Goal: Task Accomplishment & Management: Use online tool/utility

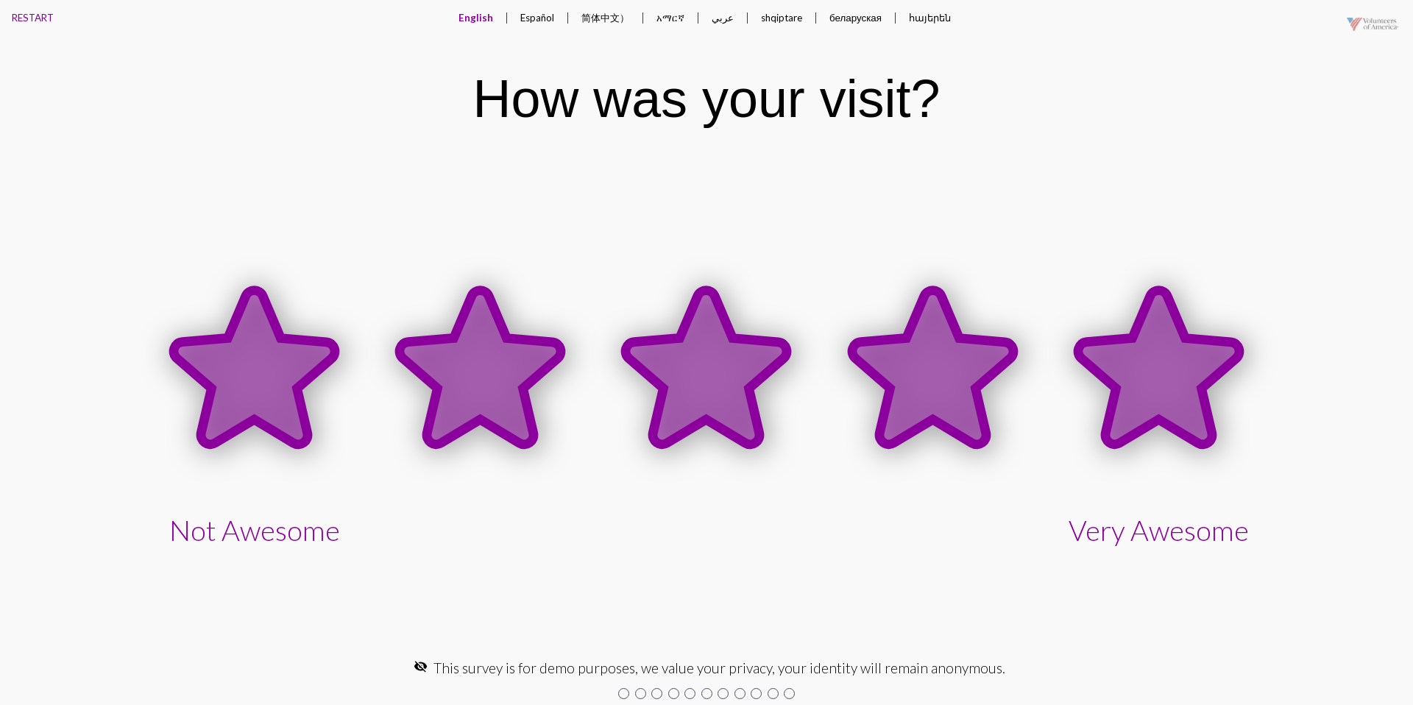
click at [1119, 371] on icon at bounding box center [1158, 367] width 161 height 154
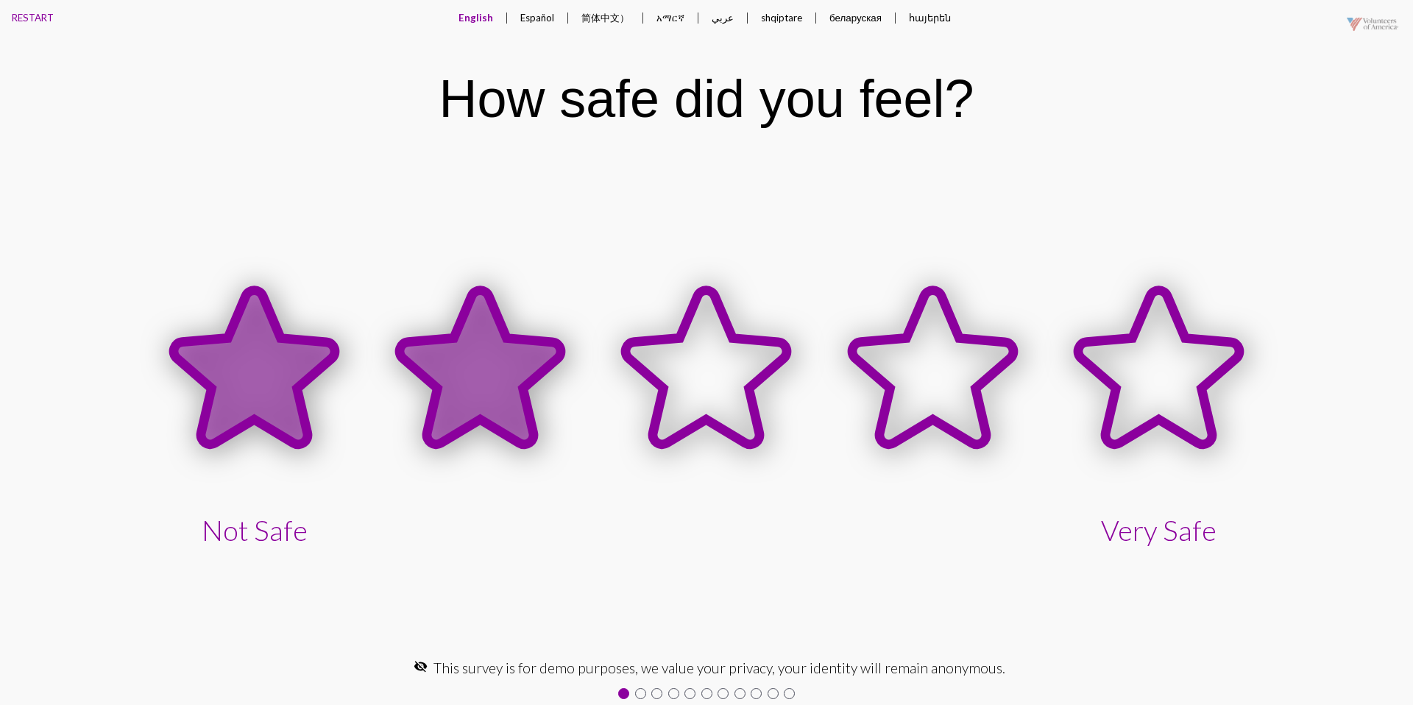
click at [493, 361] on icon at bounding box center [480, 367] width 161 height 154
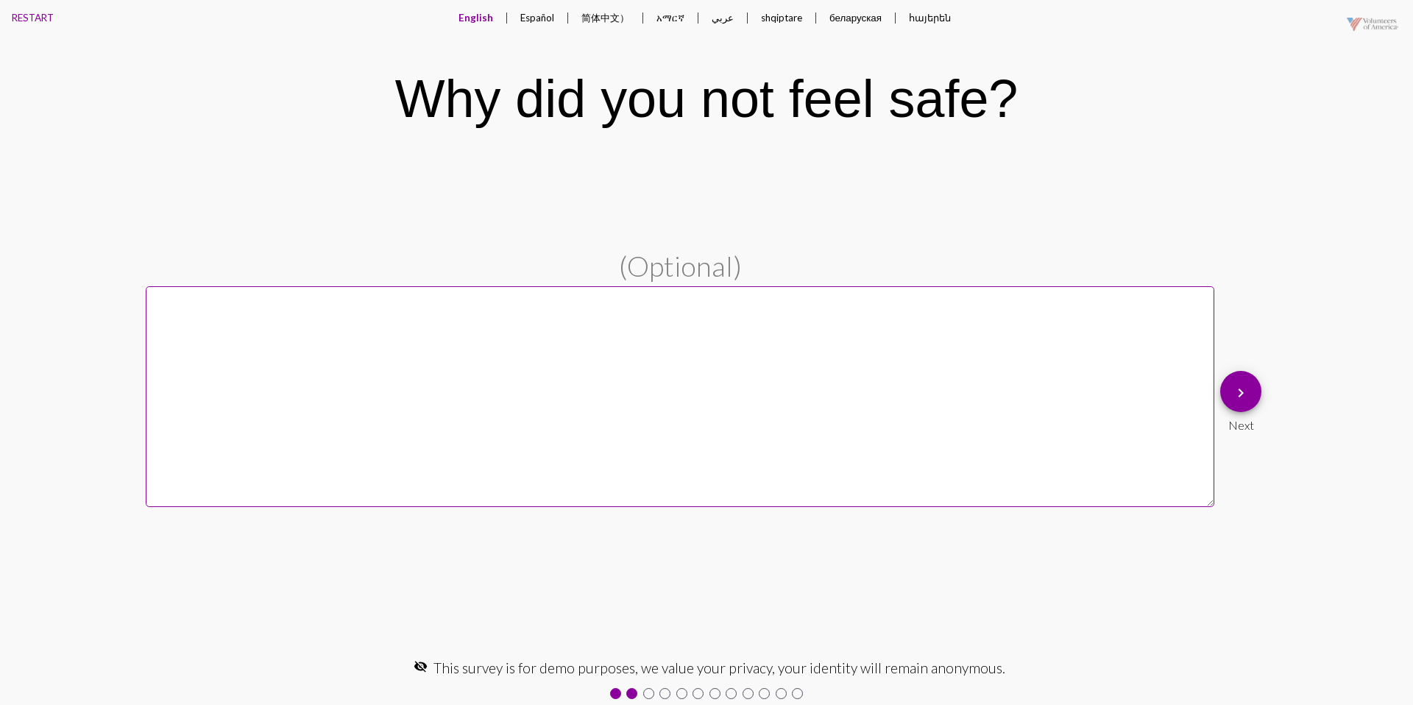
click at [1243, 394] on mat-icon "keyboard_arrow_right" at bounding box center [1241, 393] width 18 height 18
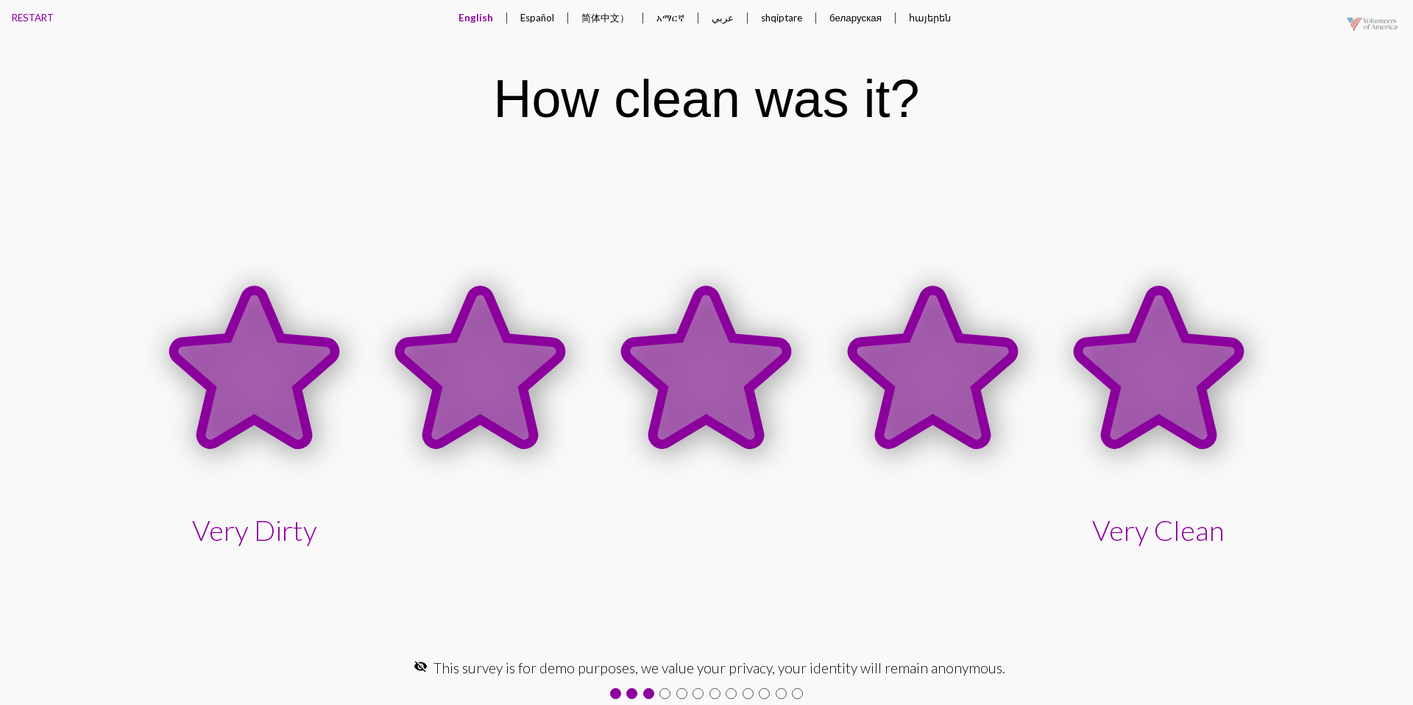
click at [1107, 371] on icon at bounding box center [1158, 367] width 161 height 154
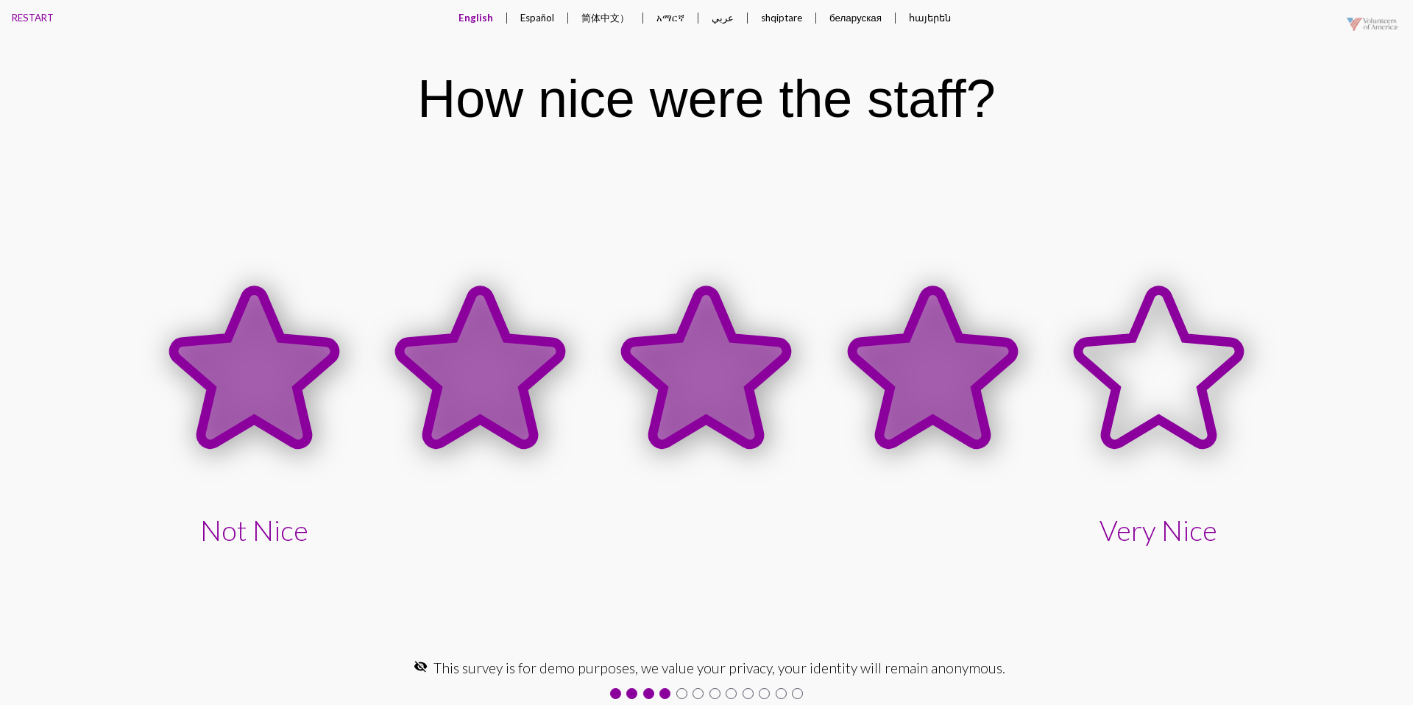
click at [888, 360] on icon at bounding box center [932, 367] width 161 height 154
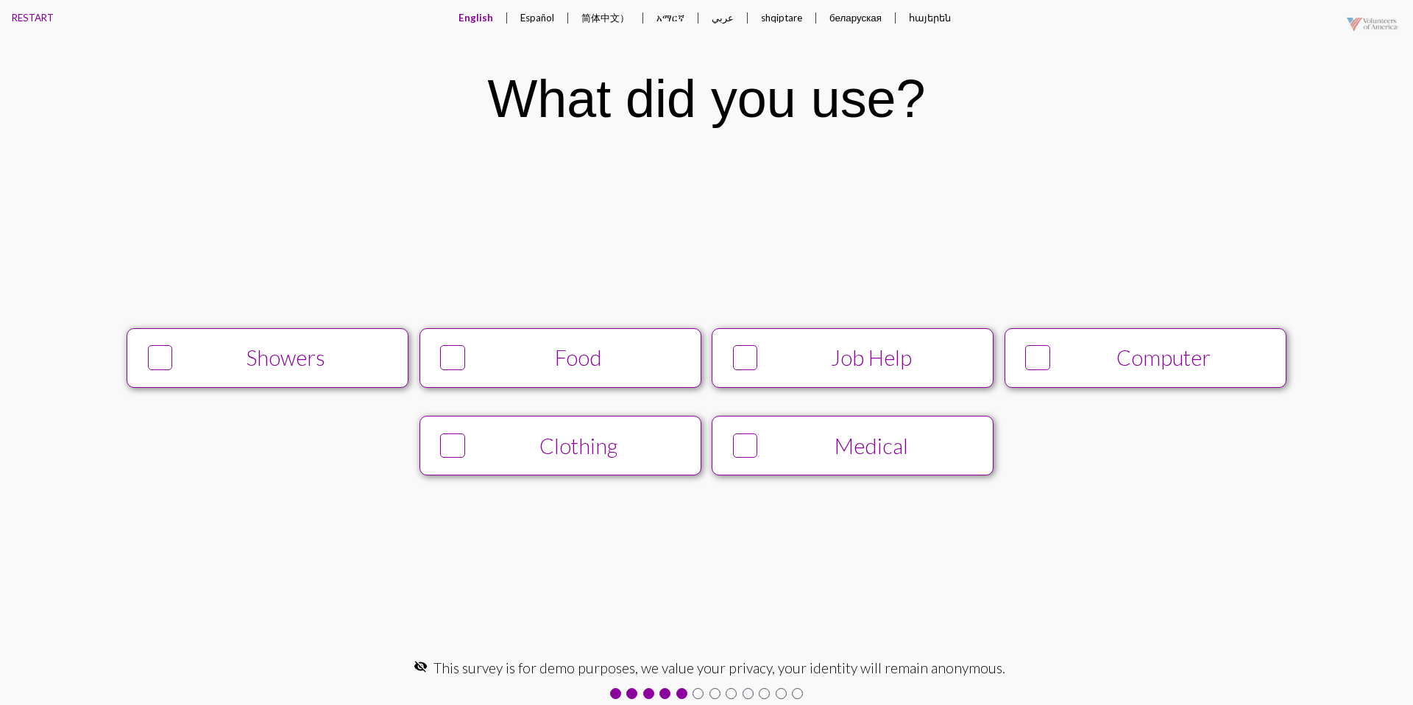
click at [315, 341] on button "Showers" at bounding box center [268, 358] width 282 height 60
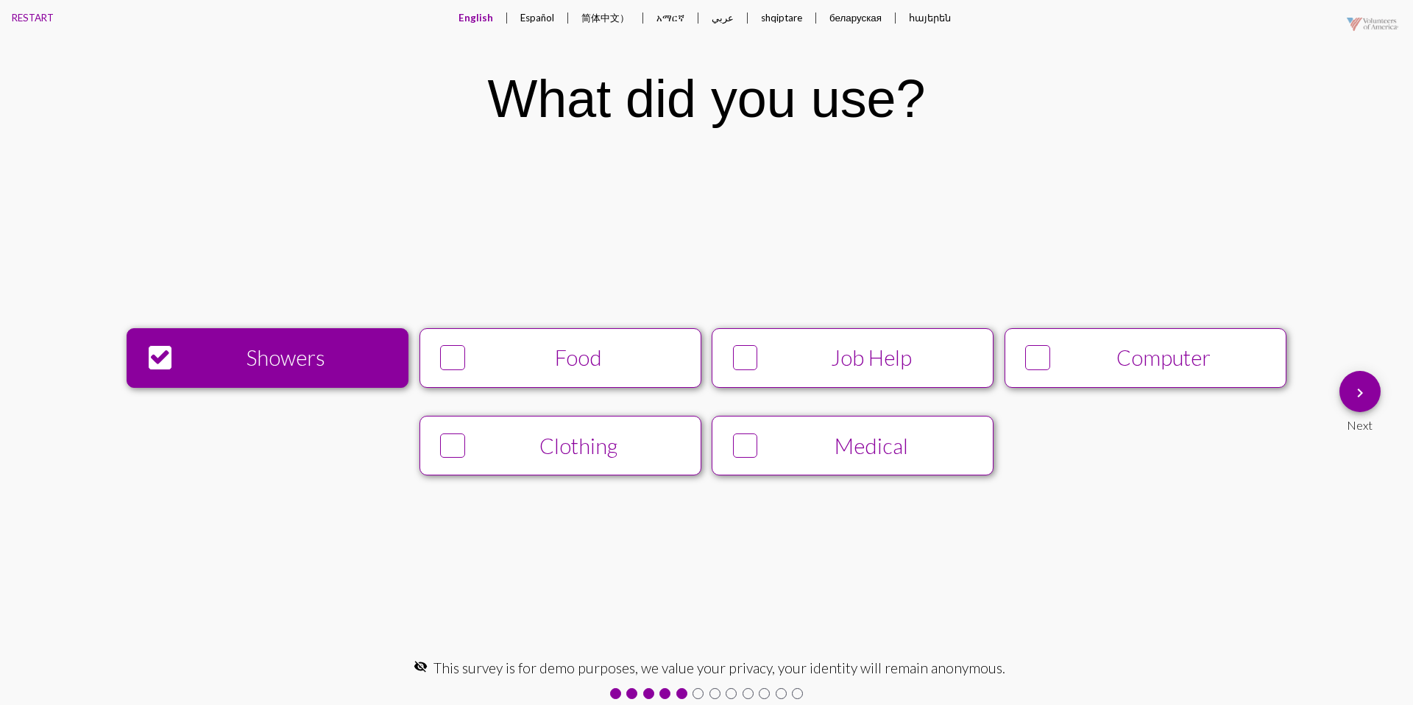
click at [1224, 361] on div "Computer" at bounding box center [1164, 357] width 216 height 25
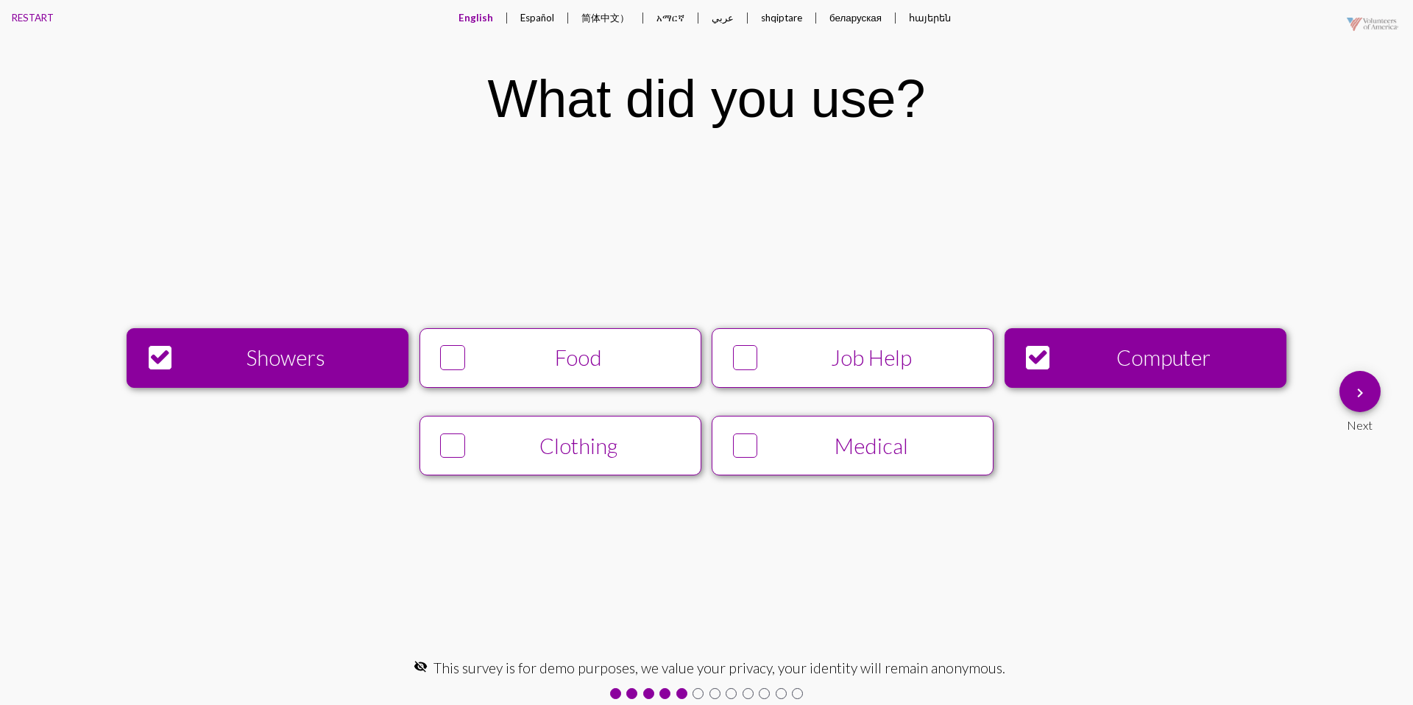
click at [1352, 392] on mat-icon "keyboard_arrow_right" at bounding box center [1360, 393] width 18 height 18
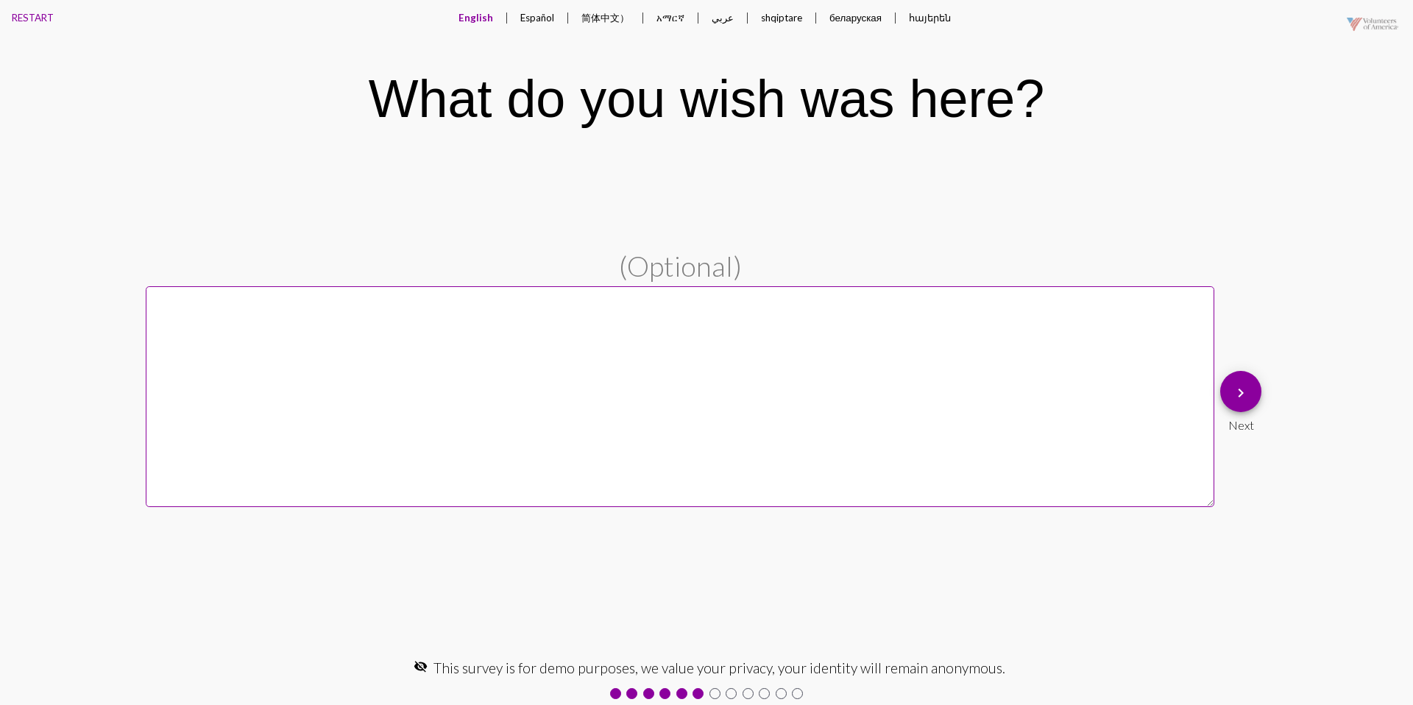
click at [542, 23] on button "Español" at bounding box center [536, 17] width 57 height 35
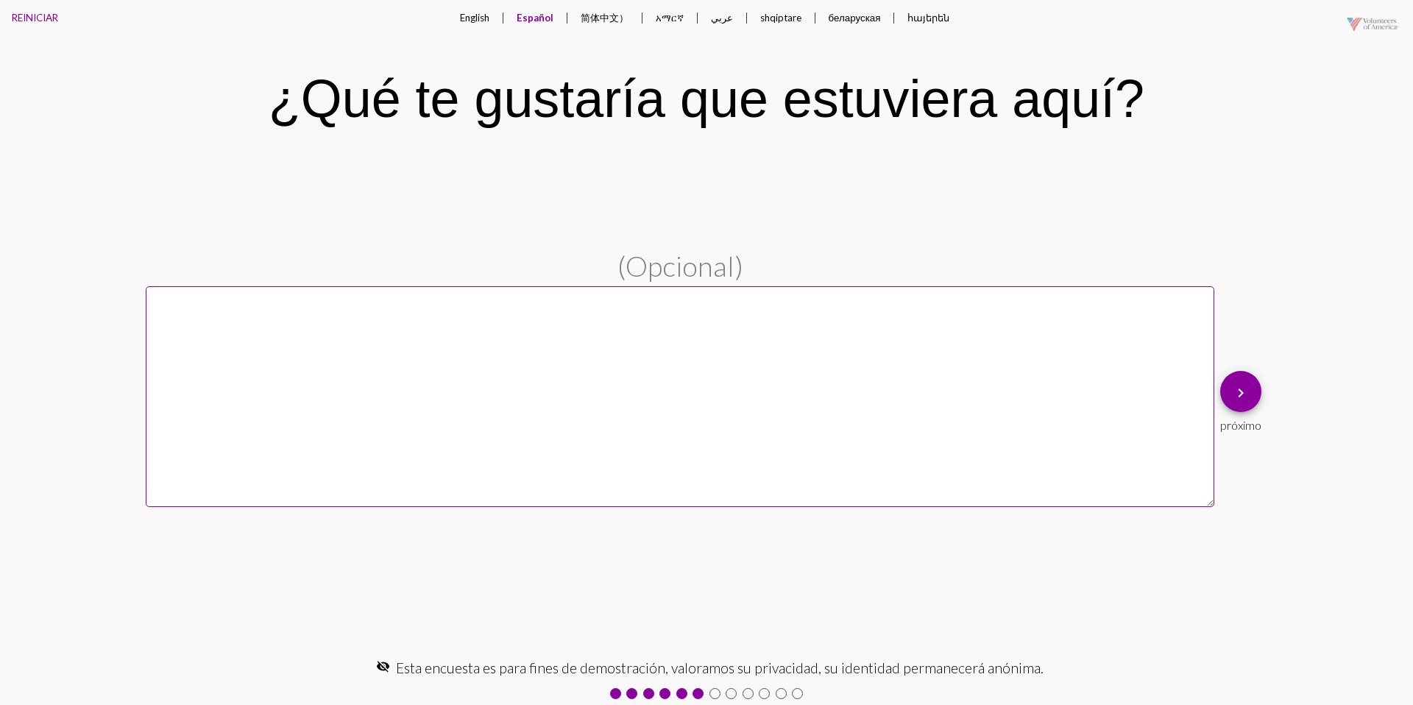
click at [476, 22] on button "English" at bounding box center [474, 17] width 53 height 35
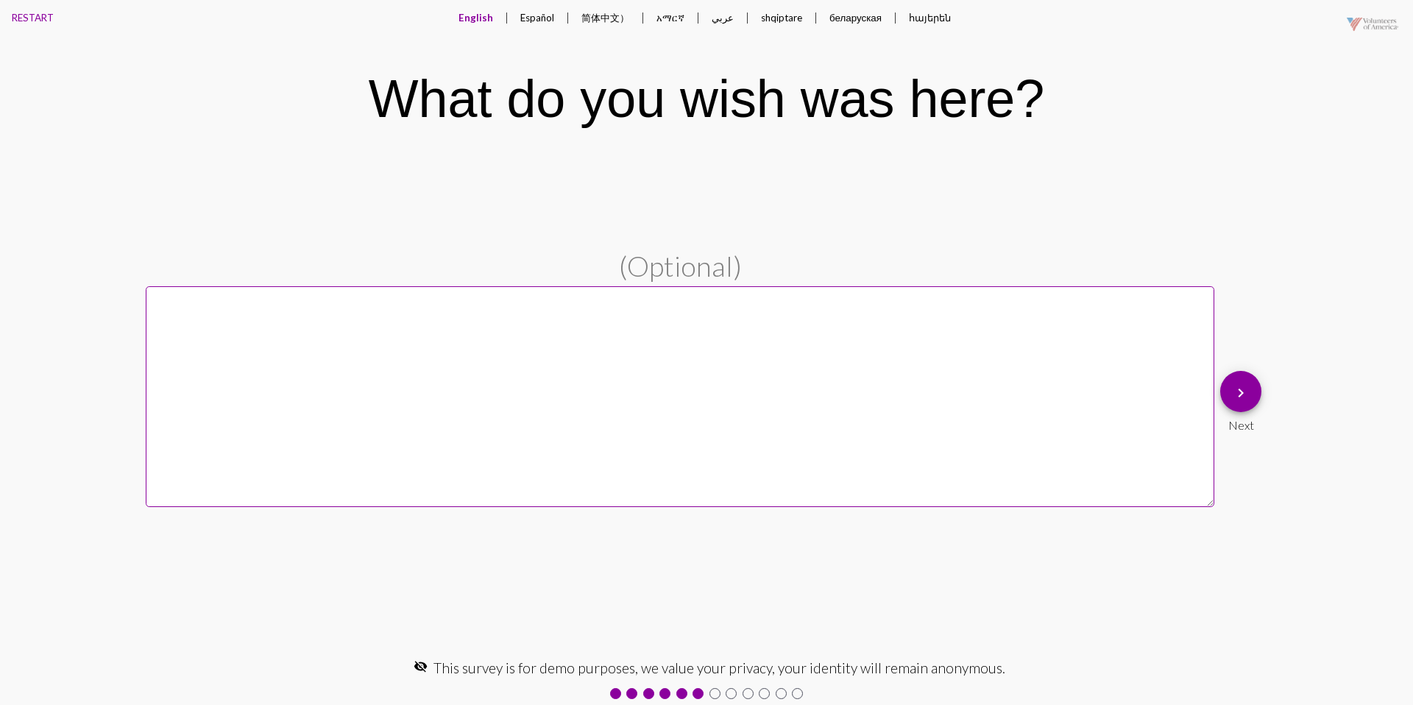
click at [1236, 386] on mat-icon "keyboard_arrow_right" at bounding box center [1241, 393] width 18 height 18
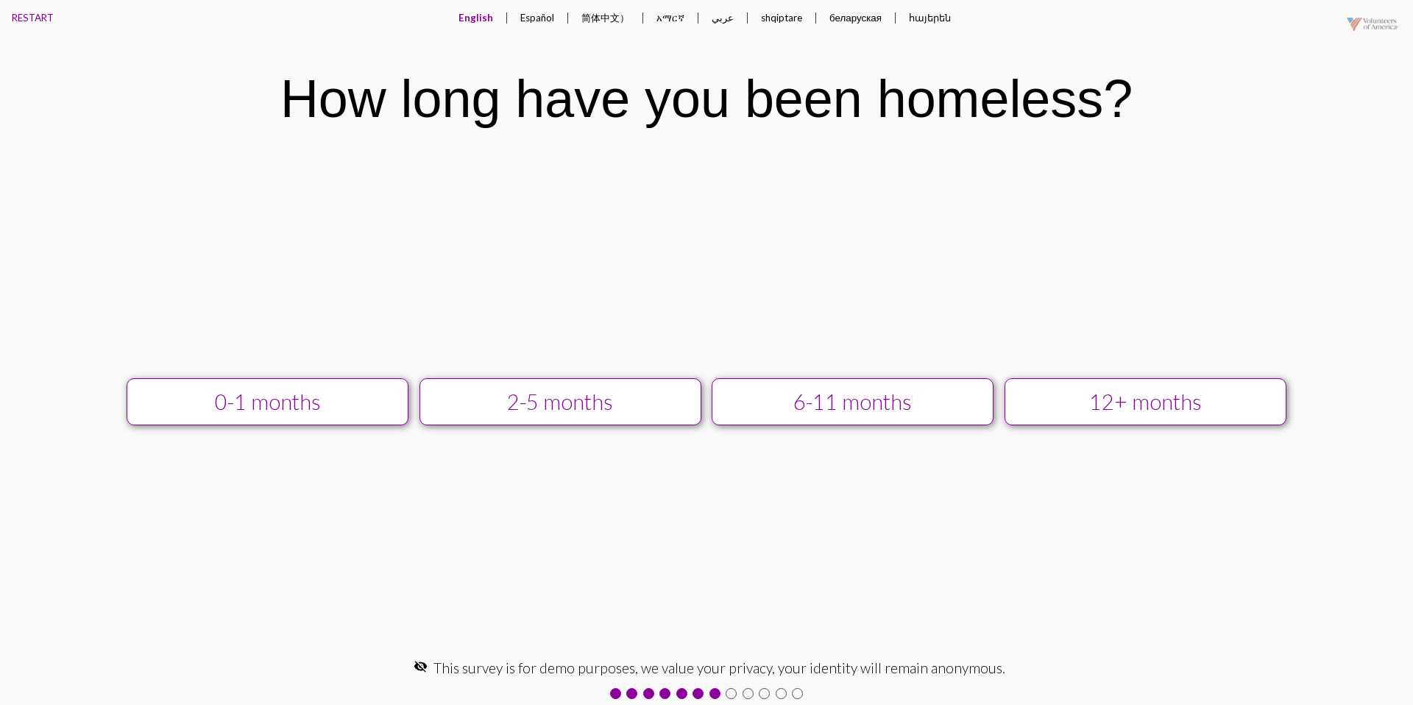
click at [1091, 406] on div "12+ months" at bounding box center [1145, 401] width 252 height 25
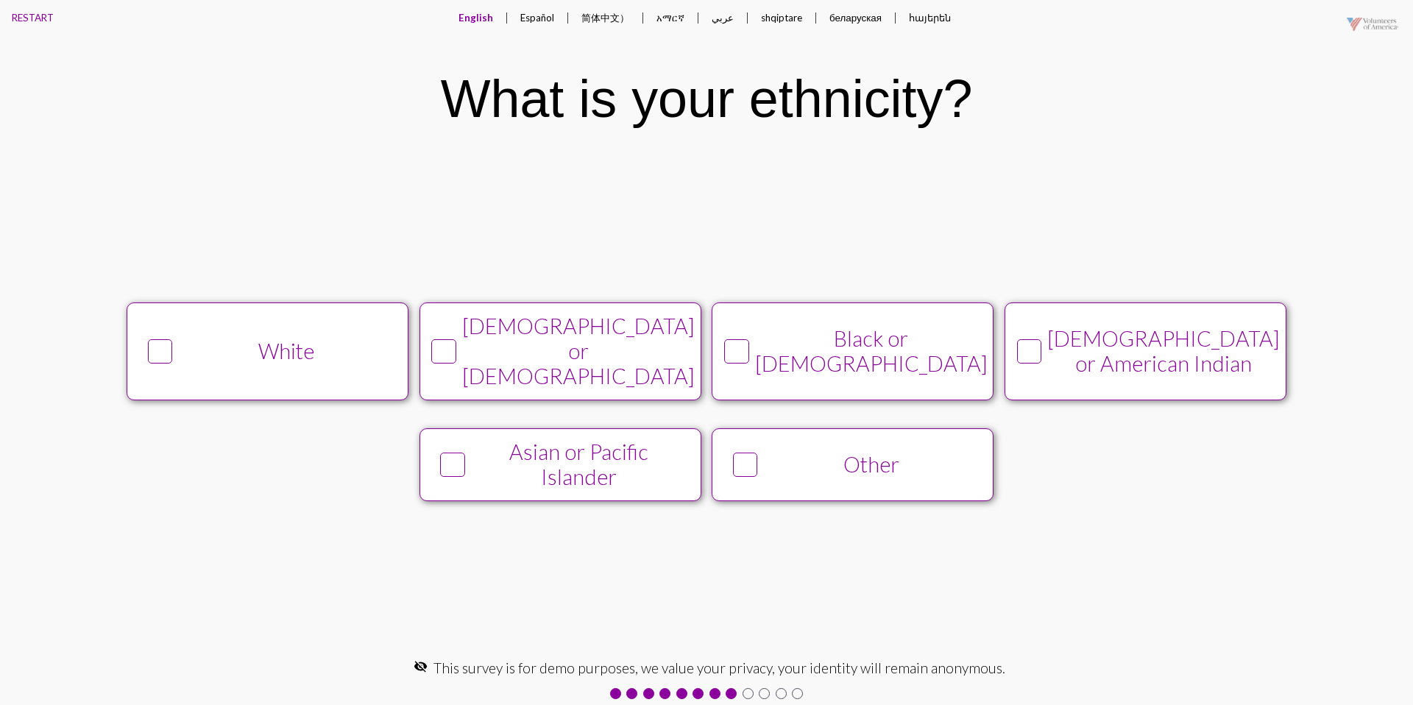
click at [308, 349] on div "White" at bounding box center [287, 350] width 216 height 25
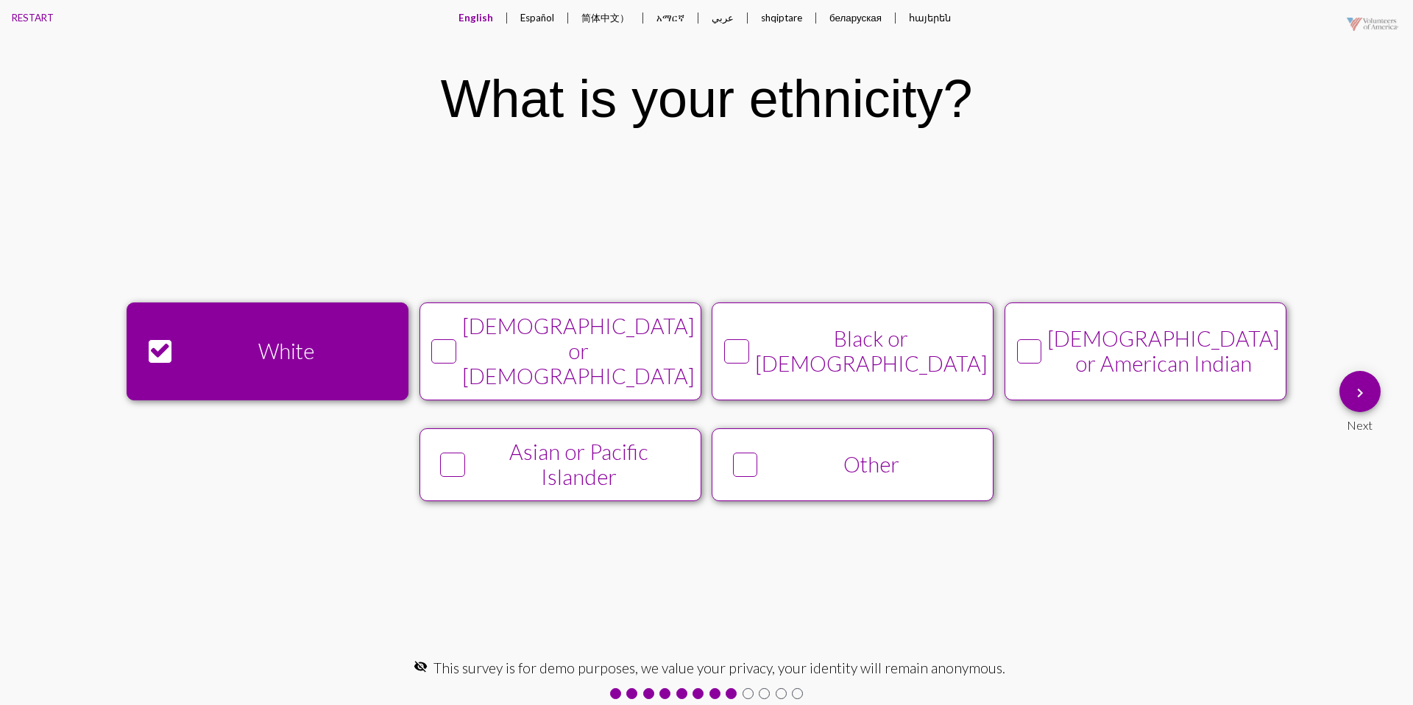
click at [1352, 388] on mat-icon "keyboard_arrow_right" at bounding box center [1360, 393] width 18 height 18
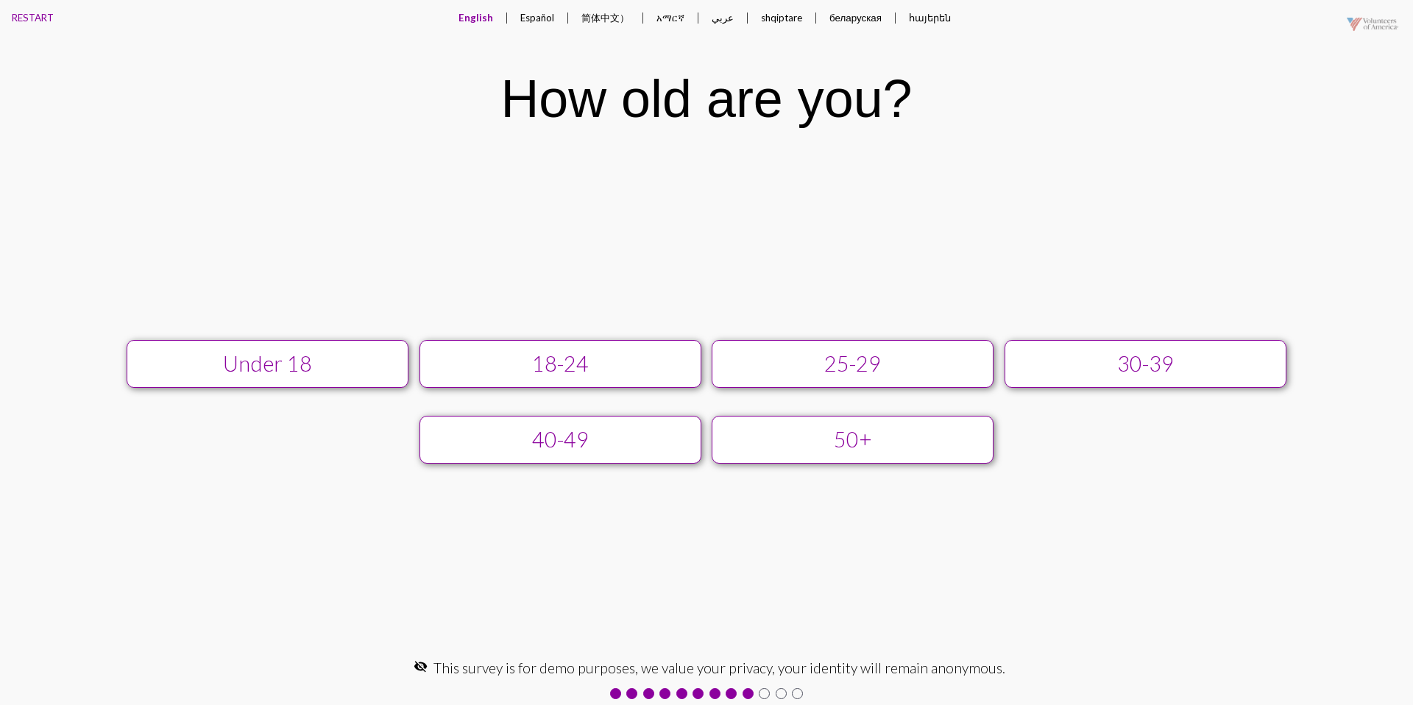
click at [884, 355] on div "25-29" at bounding box center [852, 363] width 252 height 25
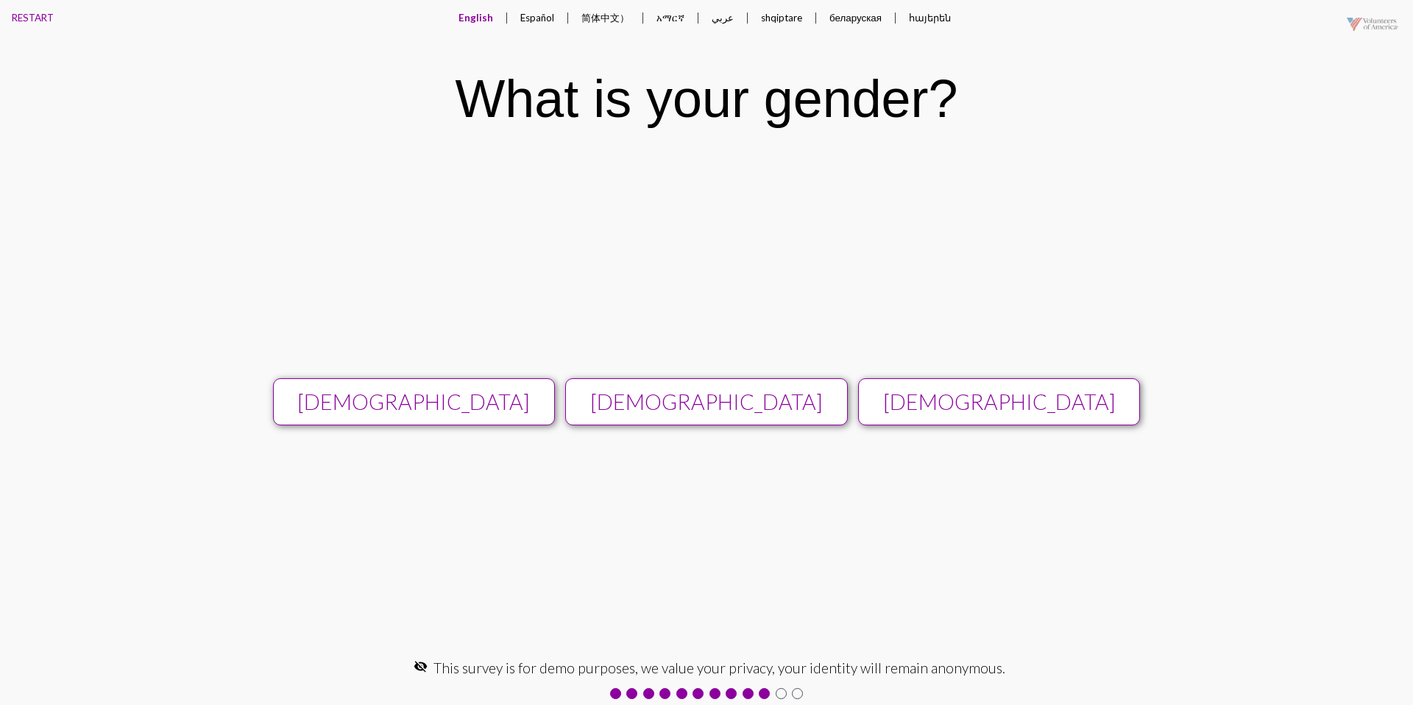
click at [780, 391] on div "[DEMOGRAPHIC_DATA]" at bounding box center [707, 401] width 252 height 25
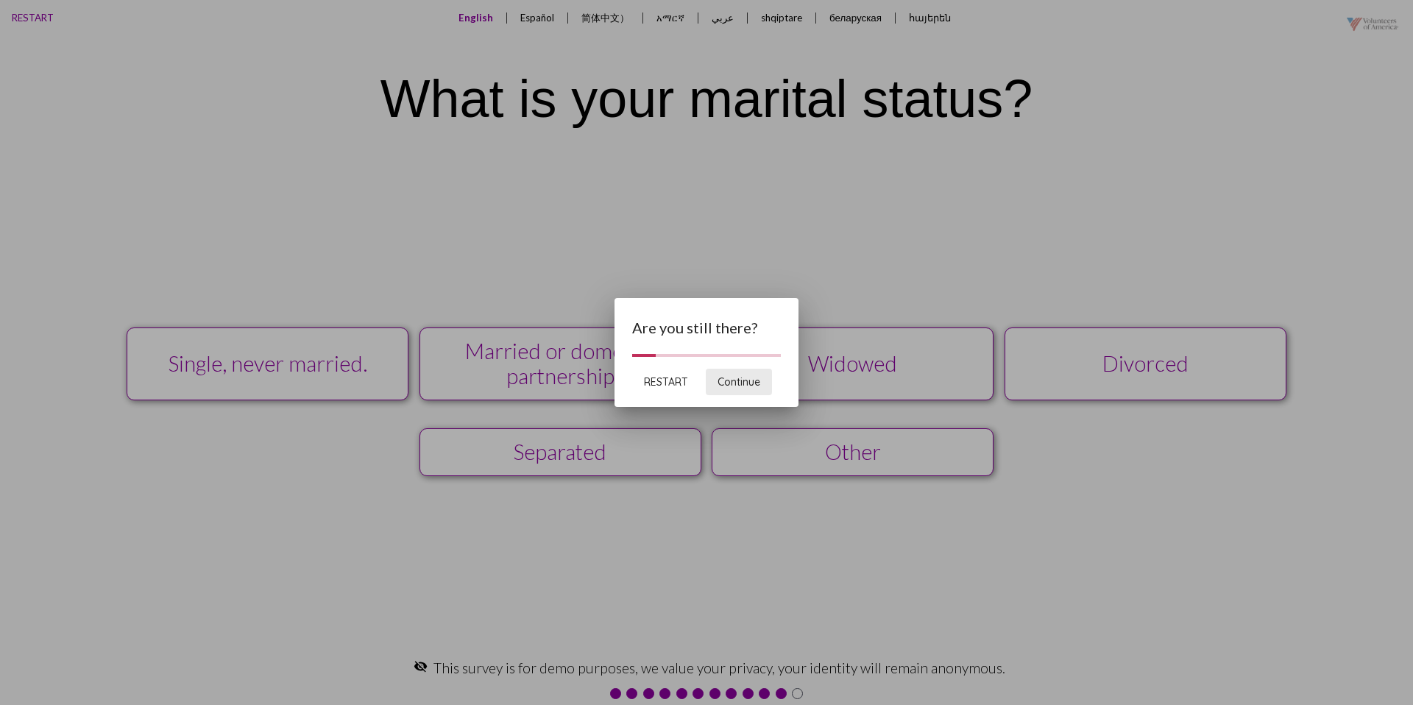
click at [726, 386] on span "Continue" at bounding box center [738, 381] width 43 height 13
click at [748, 383] on span "Continue" at bounding box center [738, 381] width 43 height 13
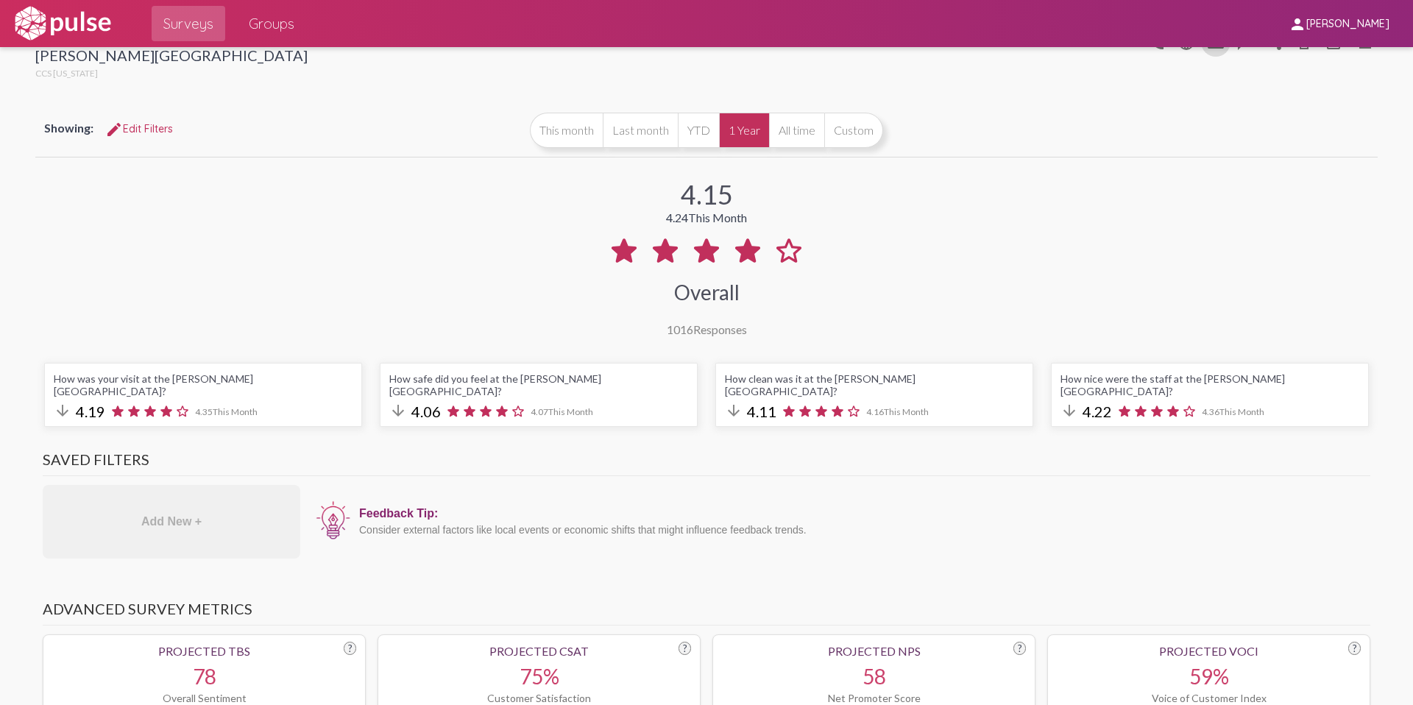
scroll to position [25, 0]
click at [149, 126] on span "edit Edit Filters" at bounding box center [139, 127] width 68 height 13
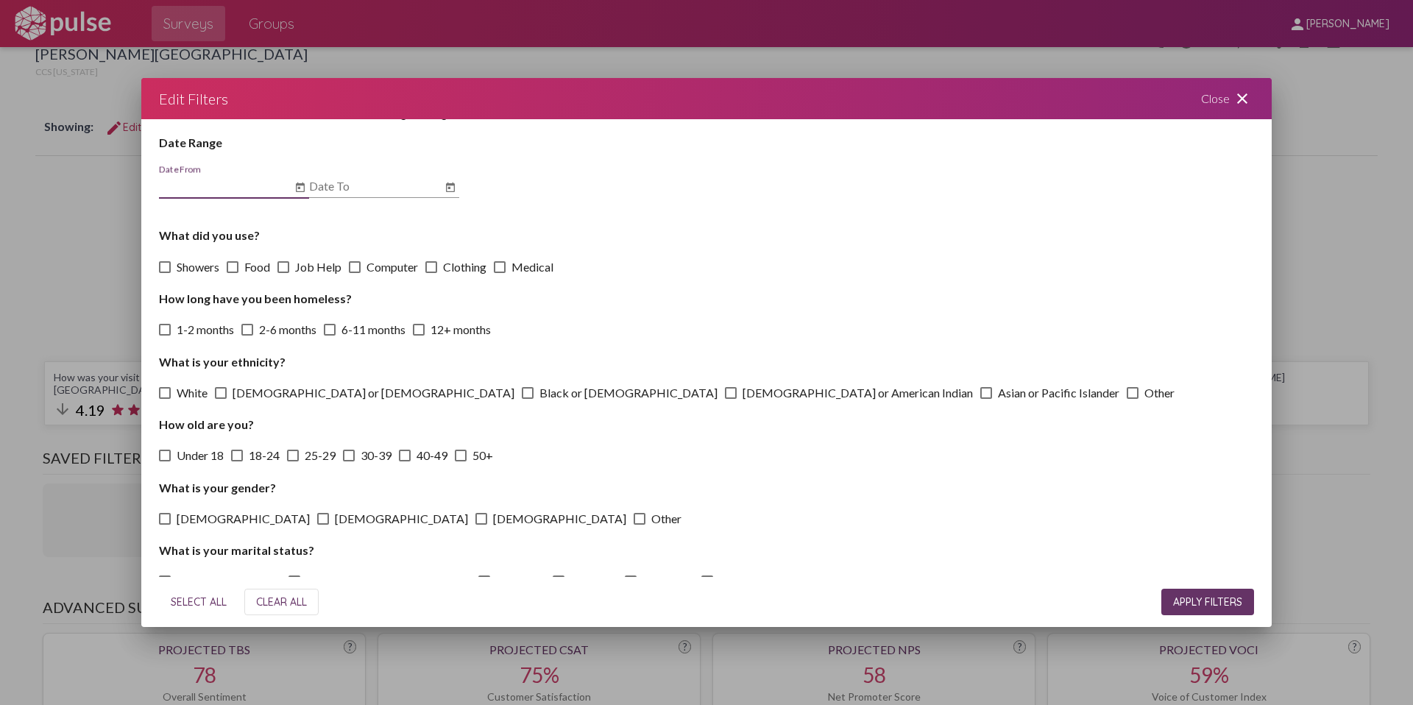
scroll to position [47, 0]
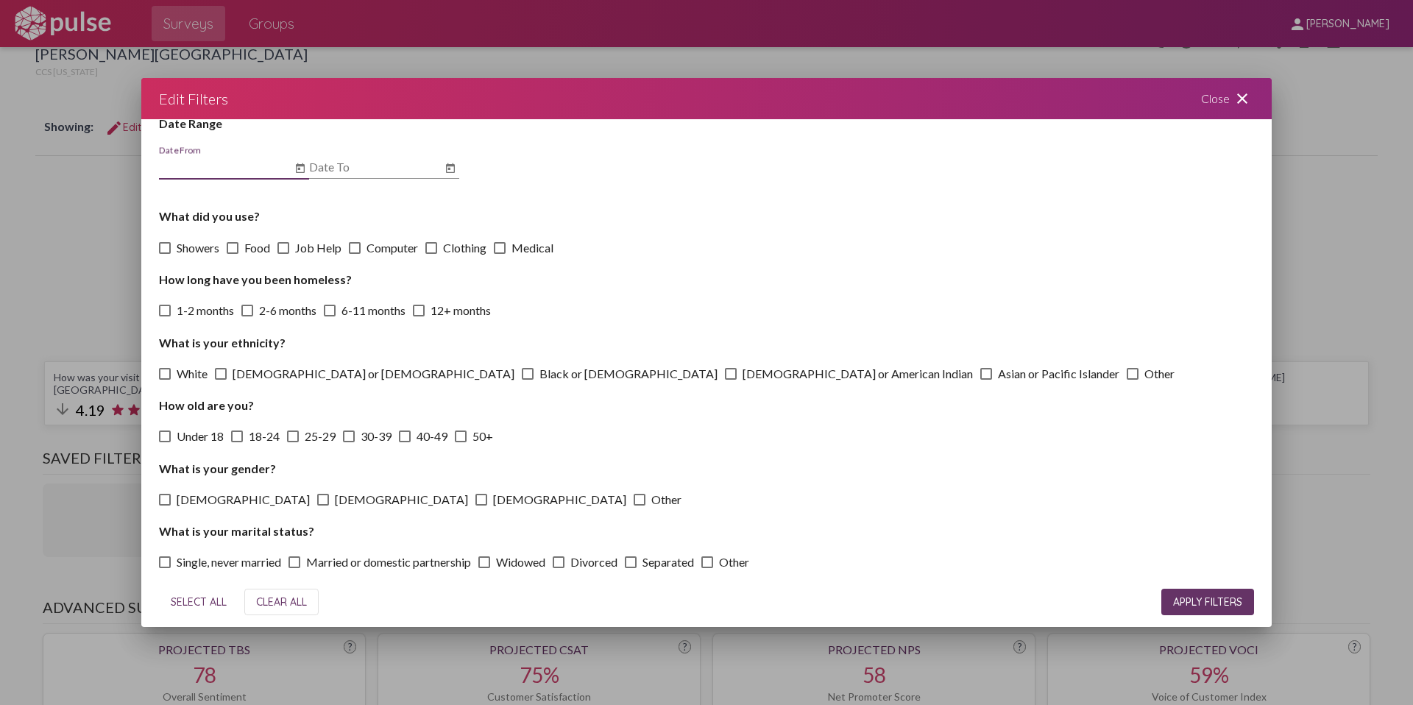
click at [1243, 93] on mat-icon "close" at bounding box center [1242, 99] width 18 height 18
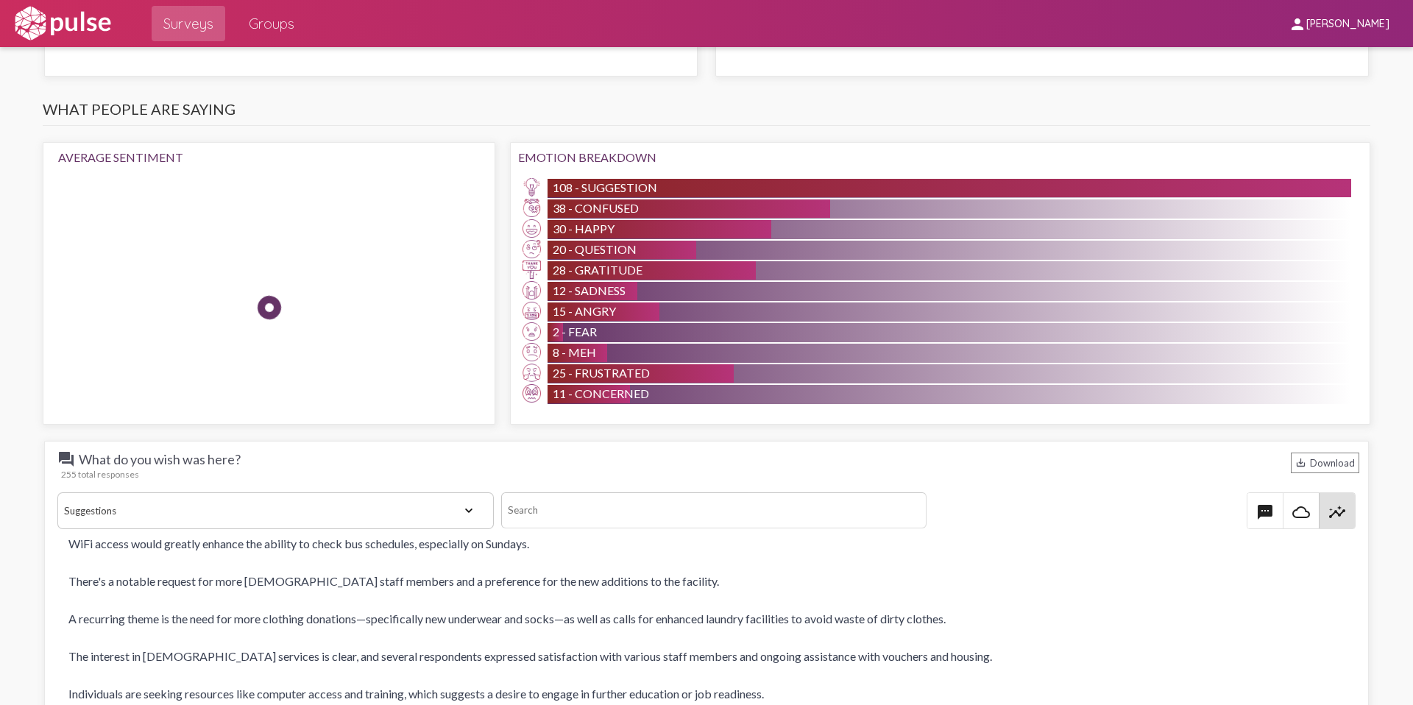
scroll to position [1419, 0]
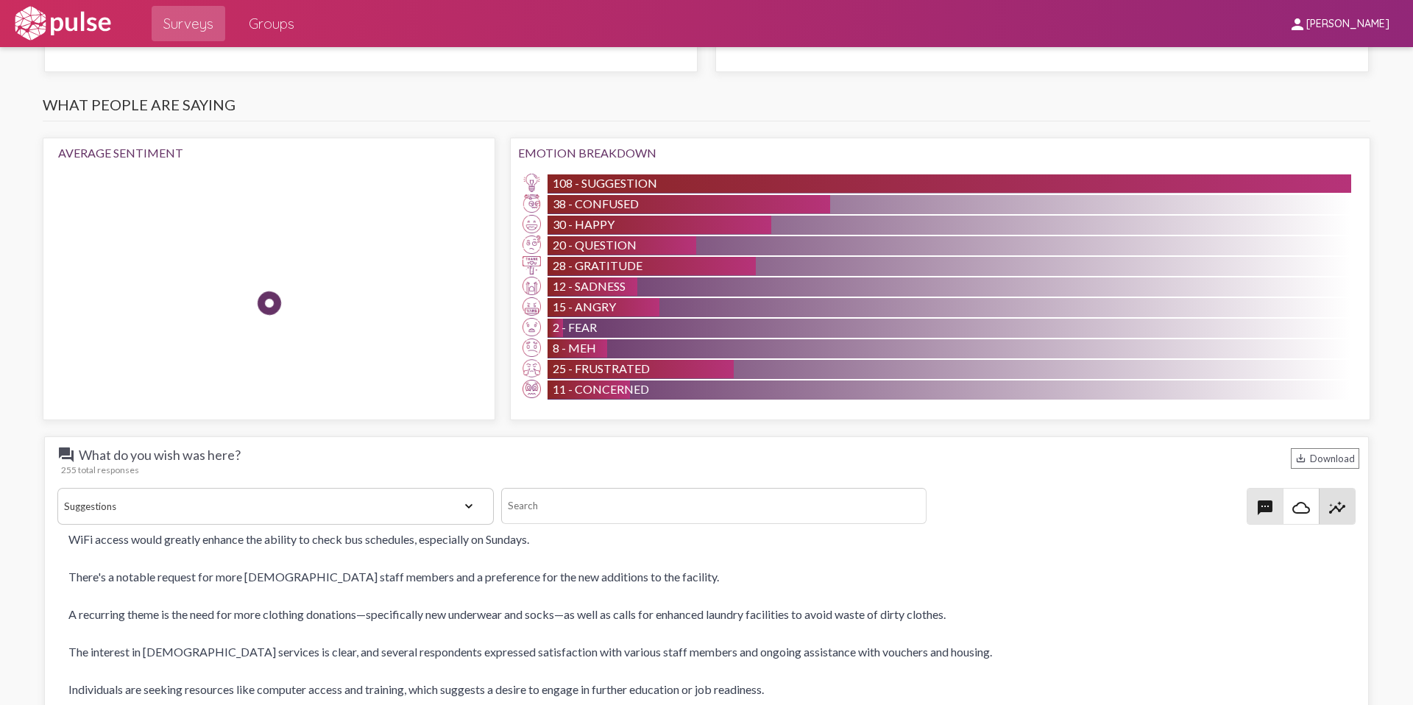
click at [1271, 500] on mat-icon "textsms" at bounding box center [1265, 508] width 18 height 18
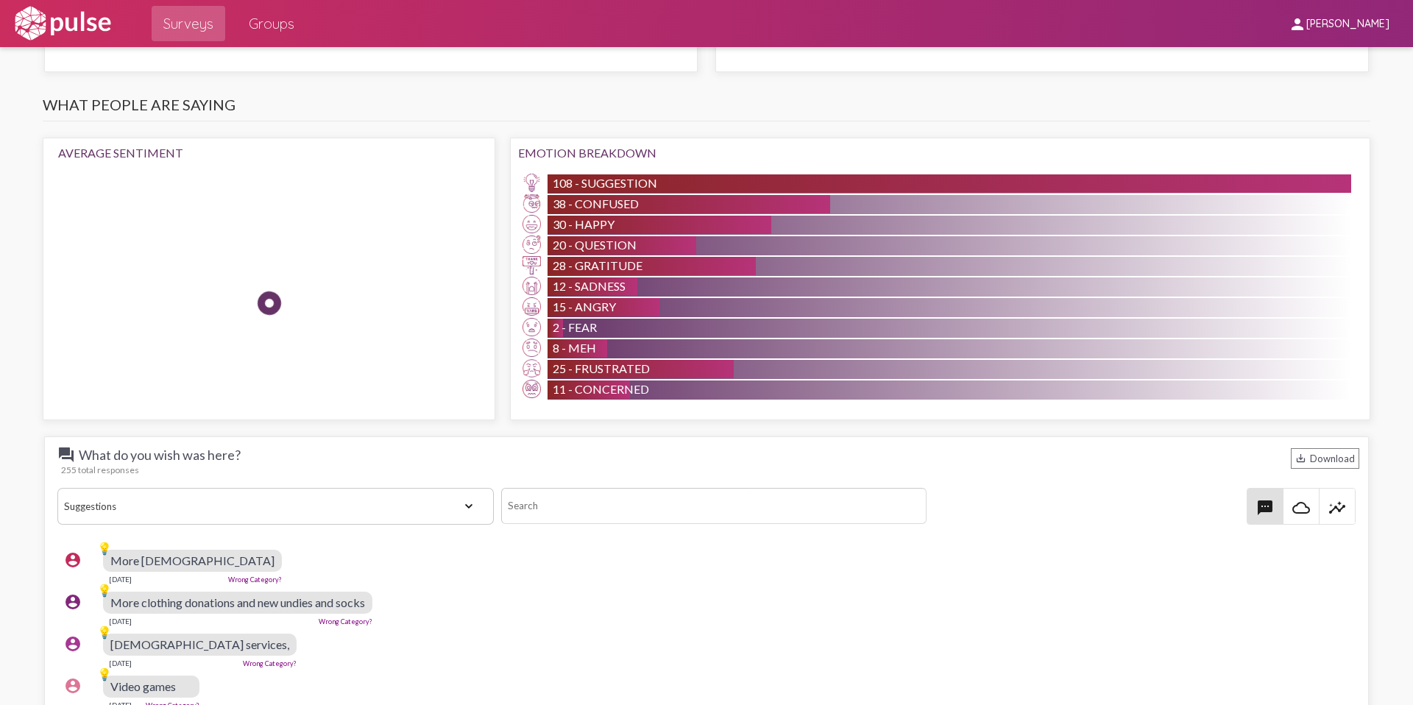
click at [438, 494] on select "View All Positive Neutral Negative Happy Meh Suggestions Angry Disgust Sadness …" at bounding box center [275, 506] width 436 height 37
click at [57, 488] on select "View All Positive Neutral Negative Happy Meh Suggestions Angry Disgust Sadness …" at bounding box center [275, 506] width 436 height 37
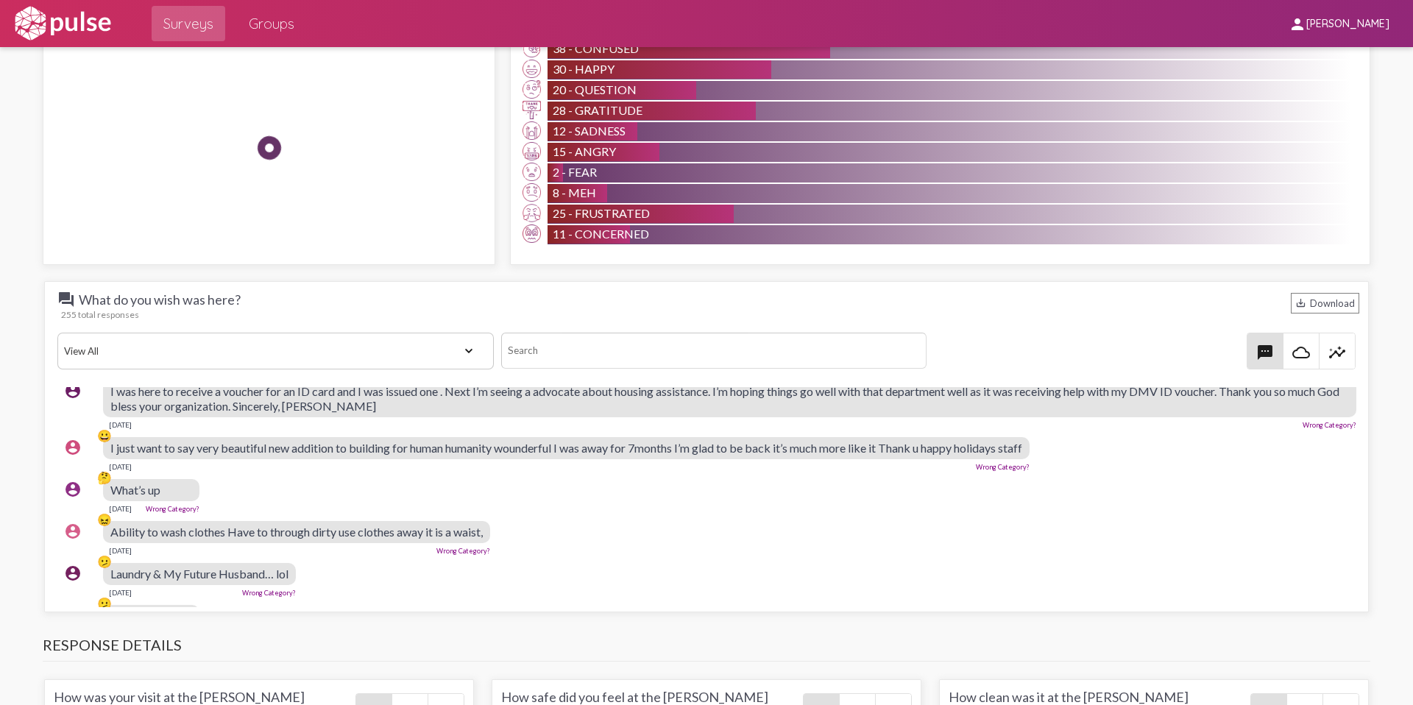
scroll to position [307, 2]
click at [362, 339] on select "View All Positive Neutral Negative Happy Meh Suggestions Angry Disgust Sadness …" at bounding box center [275, 351] width 436 height 37
select select "Suggestion"
click at [57, 333] on select "View All Positive Neutral Negative Happy Meh Suggestions Angry Disgust Sadness …" at bounding box center [275, 351] width 436 height 37
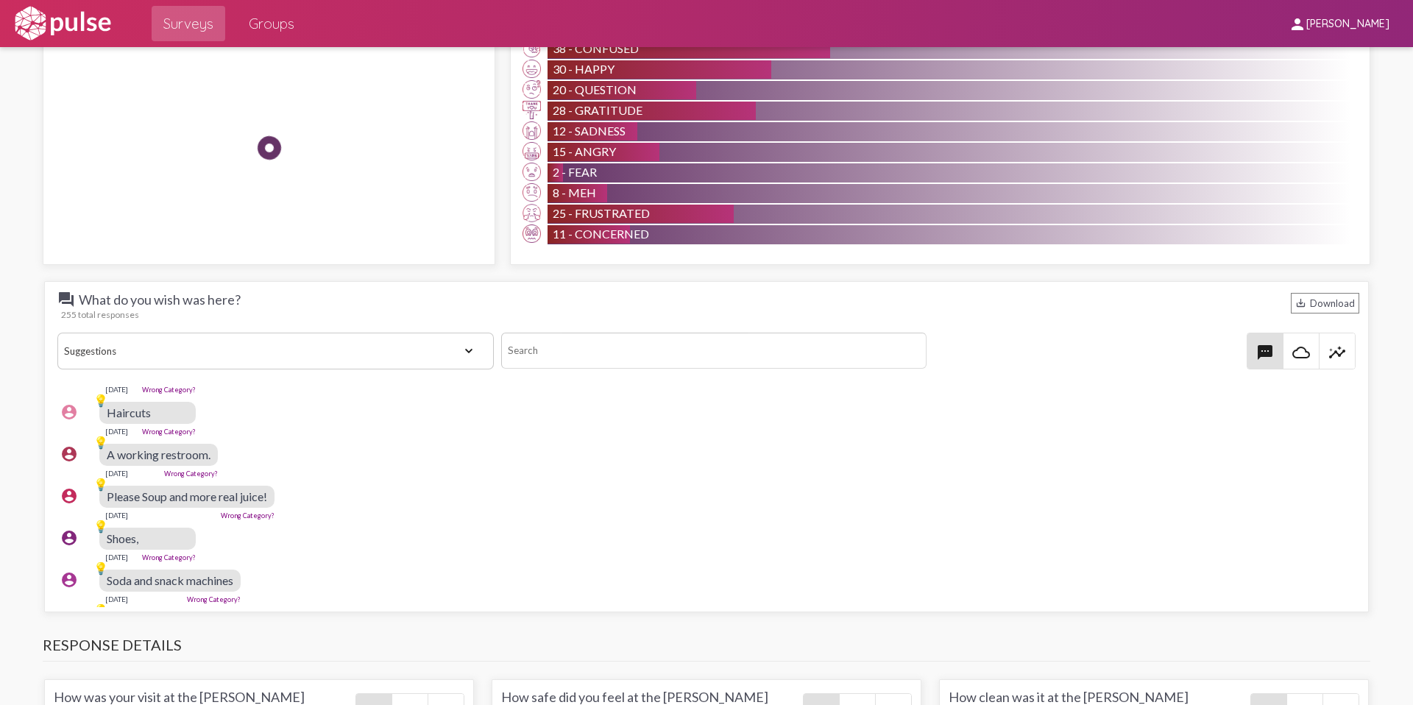
scroll to position [753, 4]
click at [1332, 344] on mat-icon "insights" at bounding box center [1337, 353] width 18 height 18
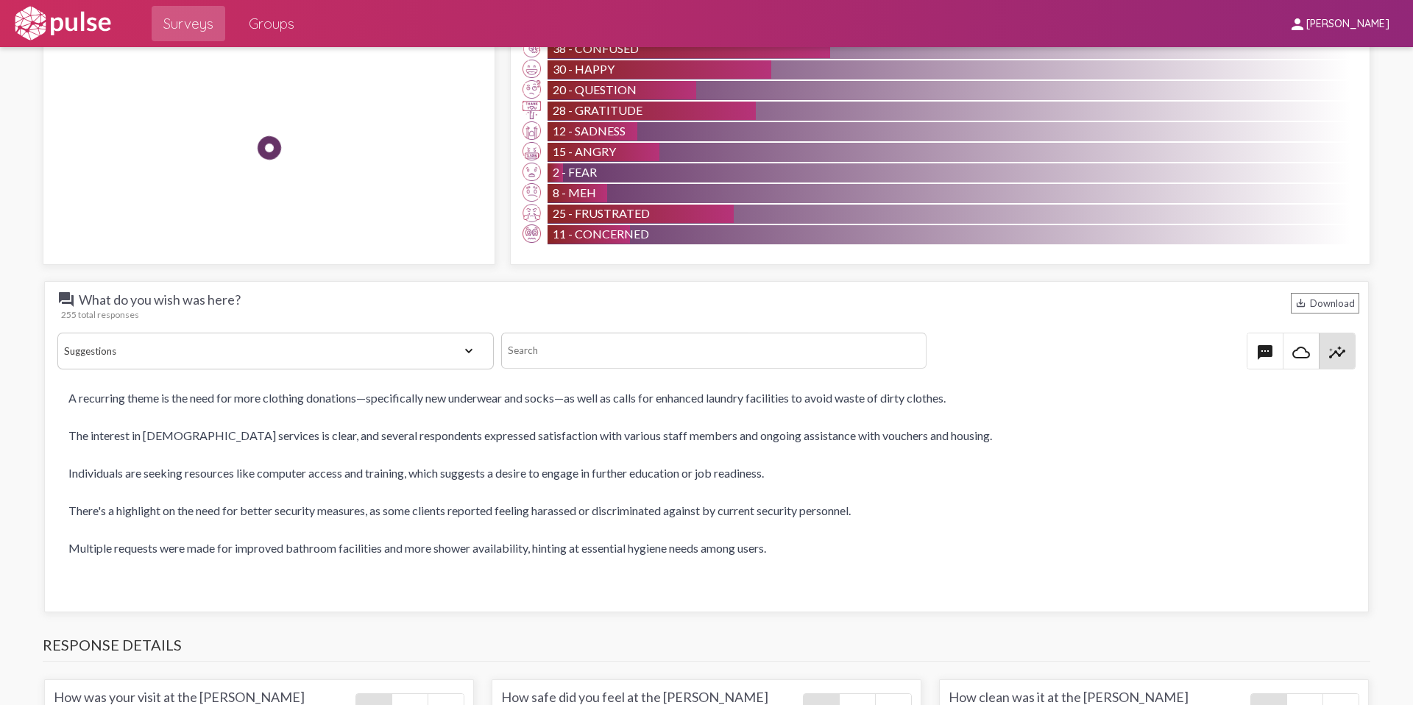
scroll to position [133, 0]
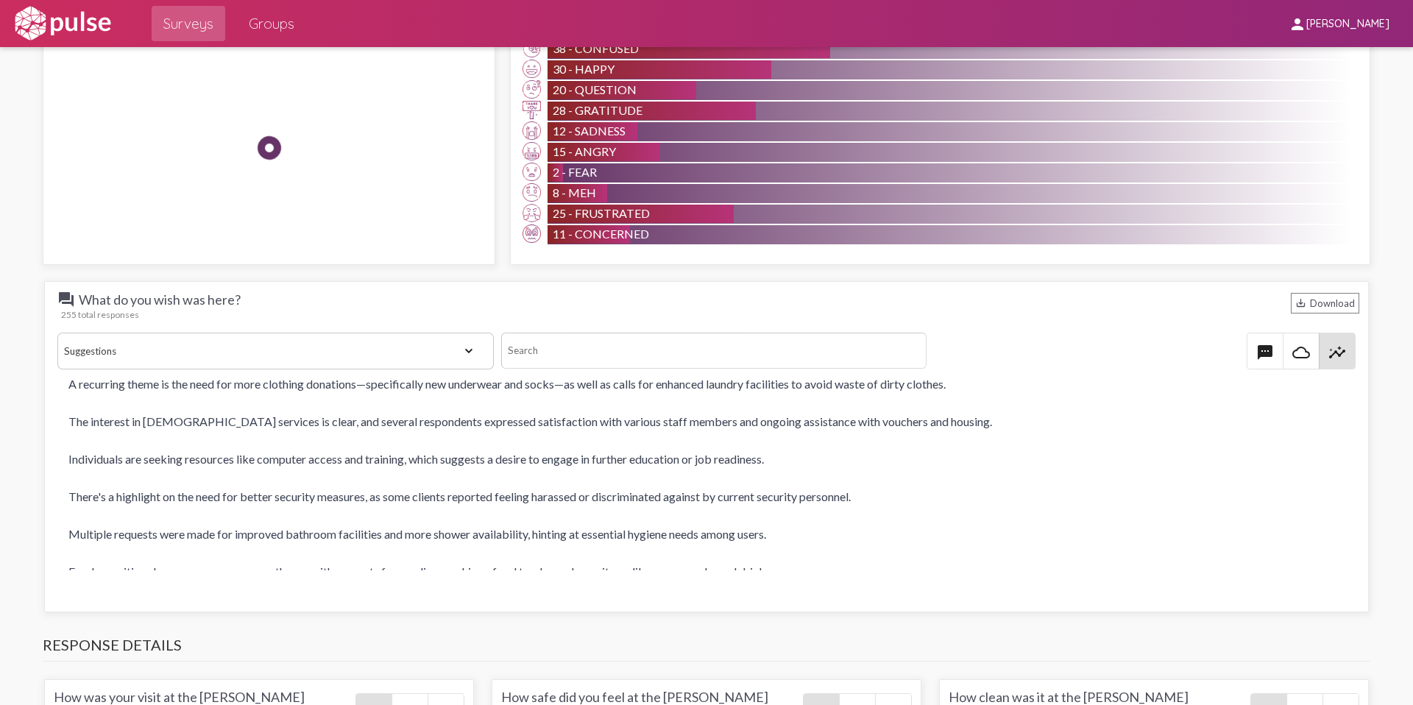
click at [1249, 342] on span "textsms" at bounding box center [1264, 350] width 35 height 35
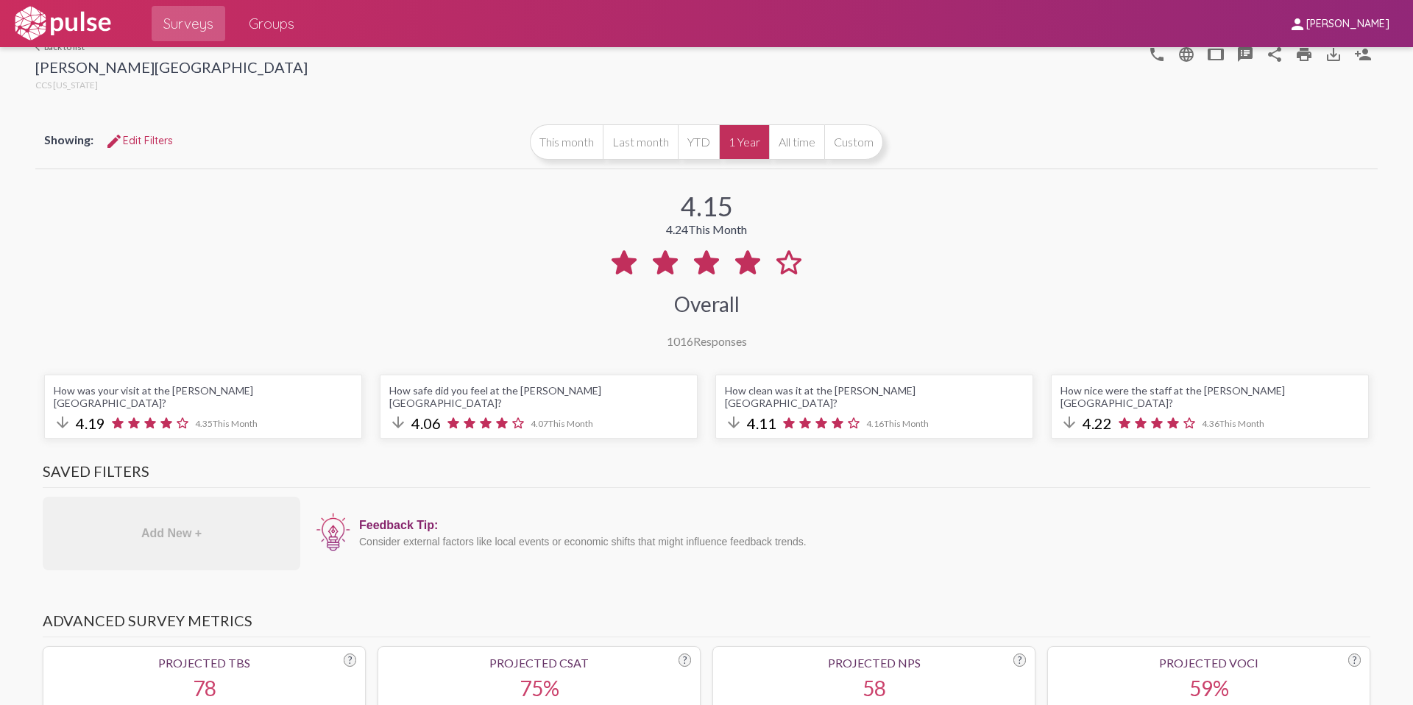
scroll to position [0, 0]
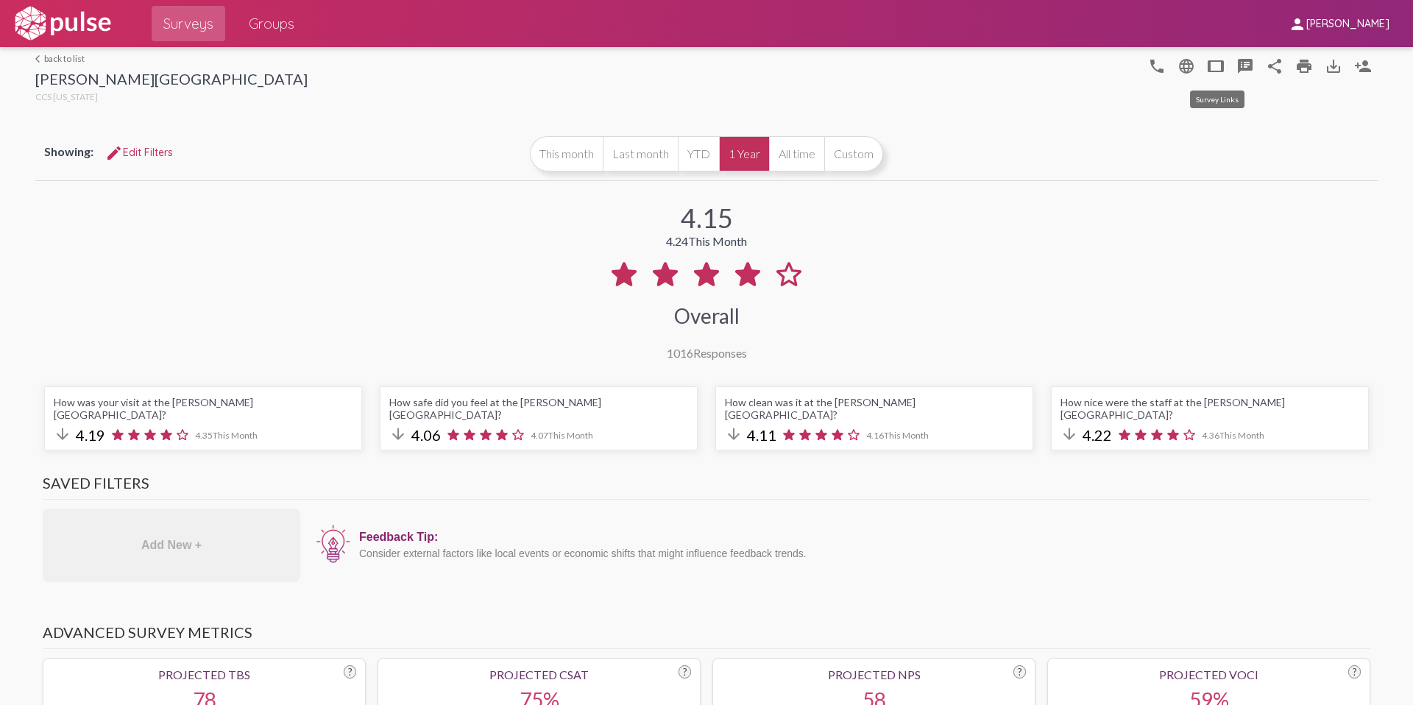
click at [1218, 71] on mat-icon "tablet" at bounding box center [1216, 66] width 18 height 18
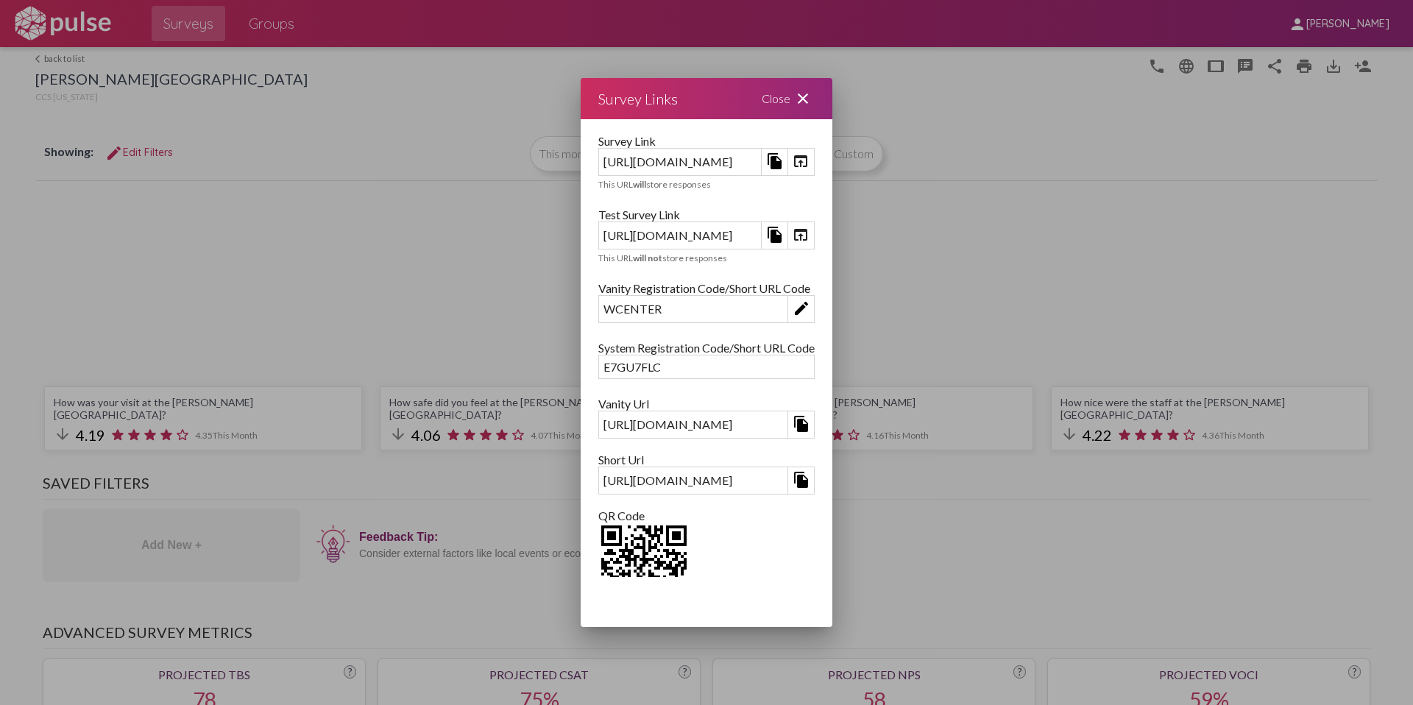
click at [812, 101] on mat-icon "close" at bounding box center [803, 99] width 18 height 18
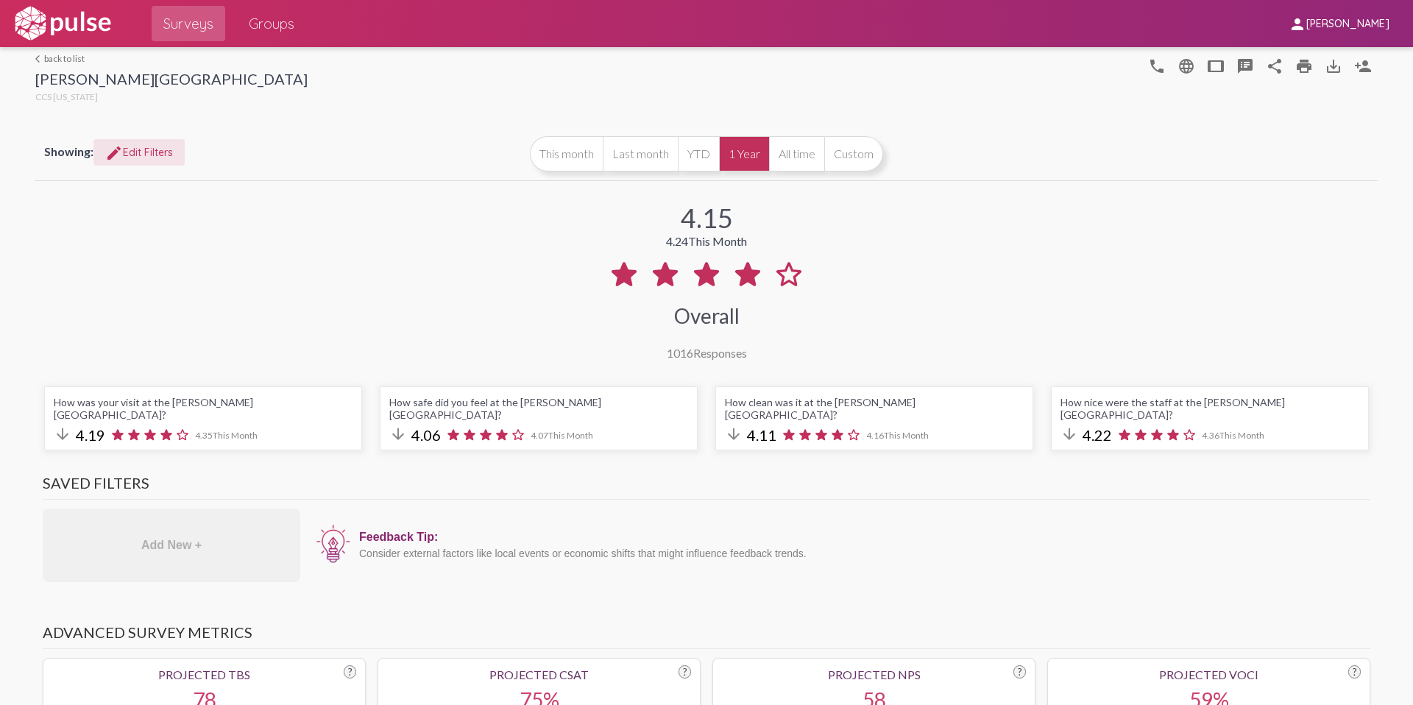
click at [114, 149] on mat-icon "edit" at bounding box center [114, 153] width 18 height 18
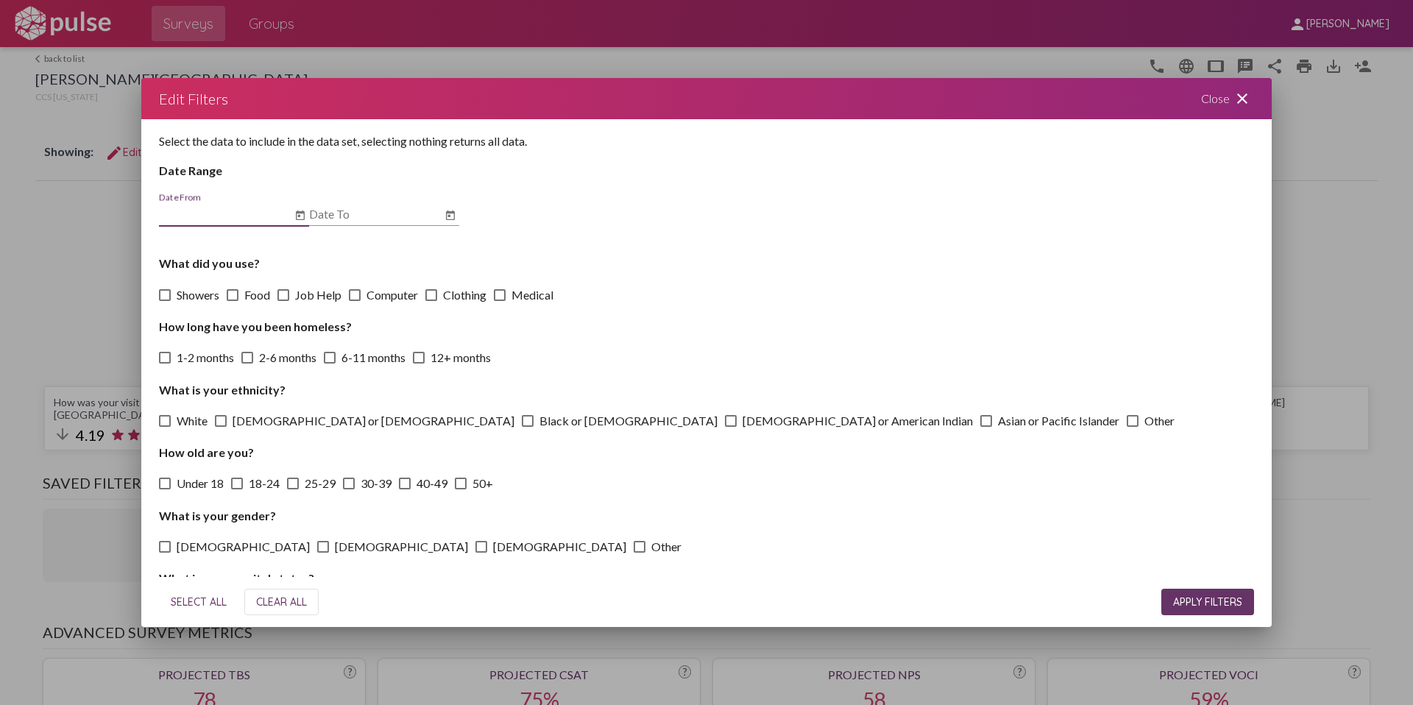
click at [1240, 105] on mat-icon "close" at bounding box center [1242, 99] width 18 height 18
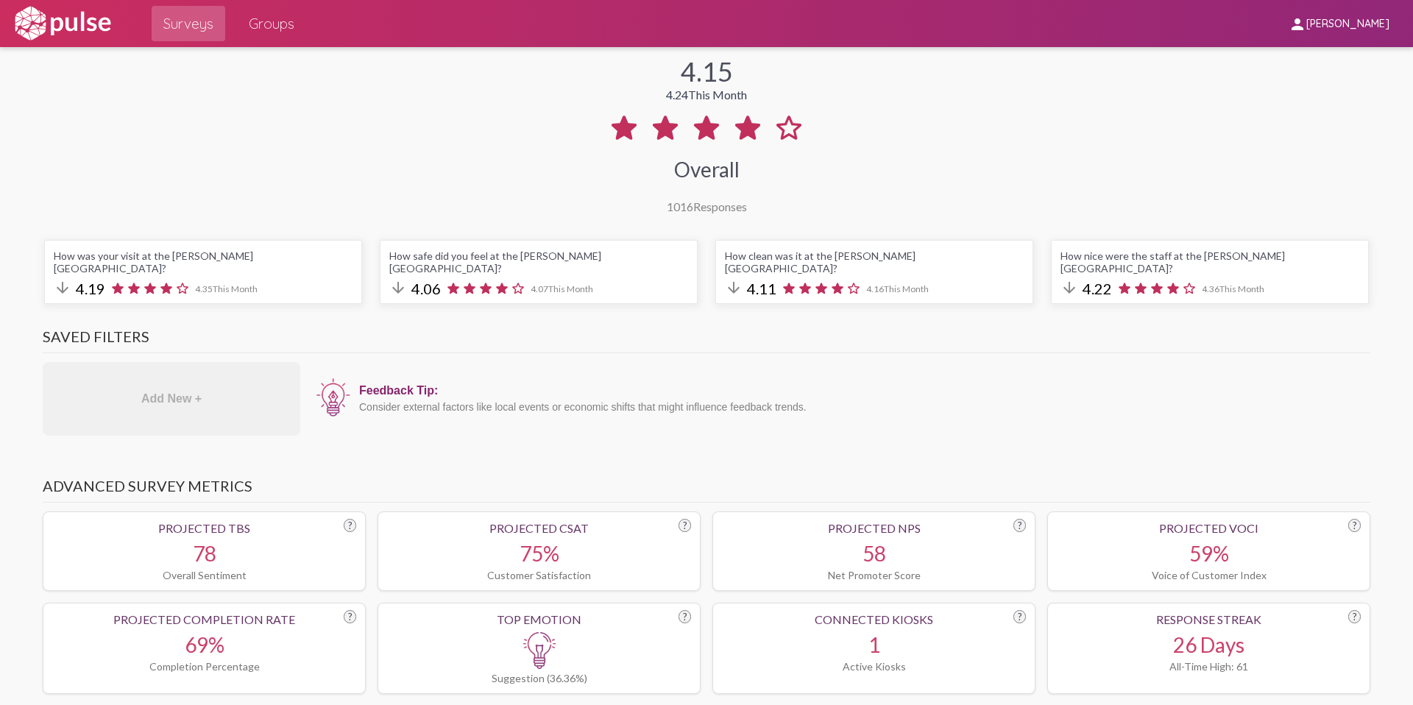
scroll to position [172, 0]
